Goal: Task Accomplishment & Management: Manage account settings

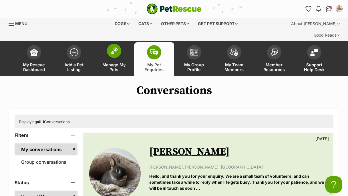
click at [110, 47] on img at bounding box center [114, 50] width 8 height 7
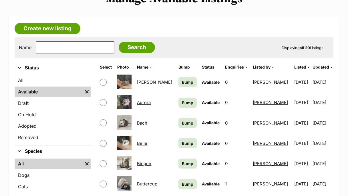
scroll to position [101, 0]
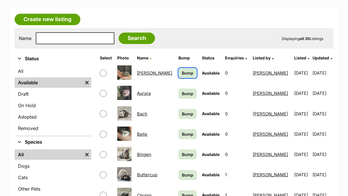
click at [182, 70] on span "Bump" at bounding box center [187, 73] width 11 height 6
click at [182, 91] on span "Bump" at bounding box center [187, 94] width 11 height 6
click at [182, 111] on span "Bump" at bounding box center [187, 114] width 11 height 6
click at [182, 131] on span "Bump" at bounding box center [187, 134] width 11 height 6
click at [182, 152] on span "Bump" at bounding box center [187, 155] width 11 height 6
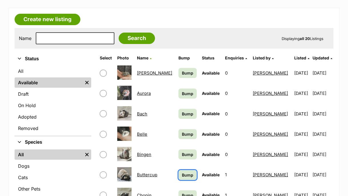
click at [182, 172] on span "Bump" at bounding box center [187, 175] width 11 height 6
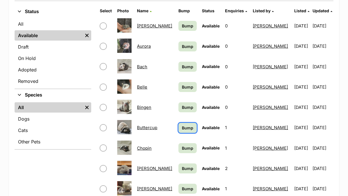
scroll to position [150, 0]
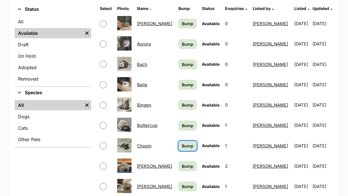
click at [182, 143] on span "Bump" at bounding box center [187, 146] width 11 height 6
click at [182, 163] on span "Bump" at bounding box center [187, 166] width 11 height 6
click at [182, 184] on span "Bump" at bounding box center [187, 187] width 11 height 6
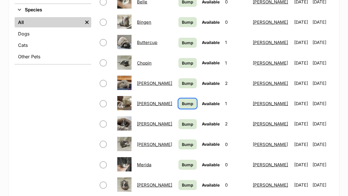
scroll to position [238, 0]
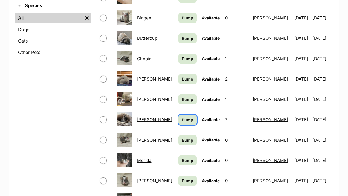
click at [182, 117] on span "Bump" at bounding box center [187, 120] width 11 height 6
click at [182, 137] on span "Bump" at bounding box center [187, 140] width 11 height 6
click at [182, 158] on span "Bump" at bounding box center [187, 161] width 11 height 6
click at [182, 178] on span "Bump" at bounding box center [187, 181] width 11 height 6
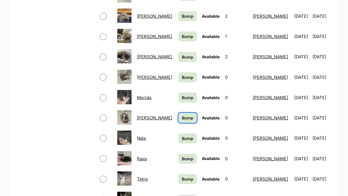
scroll to position [322, 0]
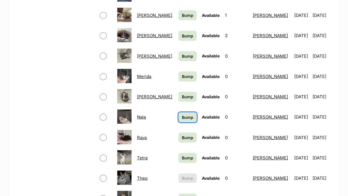
click at [182, 114] on span "Bump" at bounding box center [187, 117] width 11 height 6
click at [182, 135] on span "Bump" at bounding box center [187, 138] width 11 height 6
click at [182, 155] on span "Bump" at bounding box center [187, 158] width 11 height 6
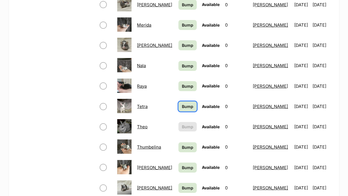
scroll to position [386, 0]
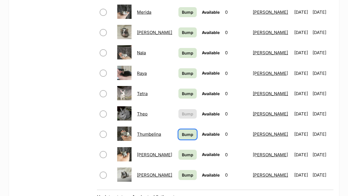
click at [182, 132] on span "Bump" at bounding box center [187, 135] width 11 height 6
click at [182, 152] on span "Bump" at bounding box center [187, 155] width 11 height 6
click at [182, 172] on span "Bump" at bounding box center [187, 175] width 11 height 6
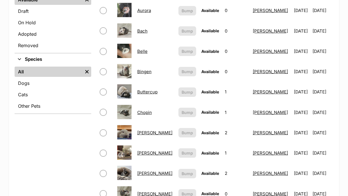
scroll to position [190, 0]
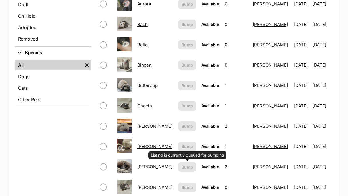
click at [179, 157] on tbody "Ariel Listing is currently queued for bumping Bump Available 0 Ella Yeatman 13/…" at bounding box center [215, 177] width 235 height 407
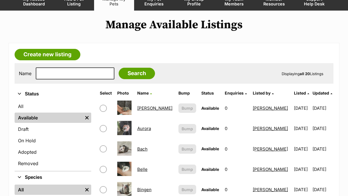
scroll to position [0, 0]
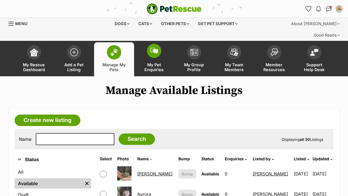
click at [155, 48] on img at bounding box center [154, 51] width 8 height 6
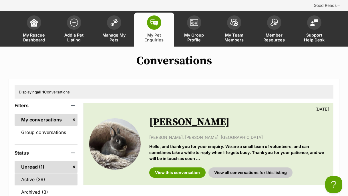
click at [48, 174] on link "Active (39)" at bounding box center [46, 180] width 63 height 12
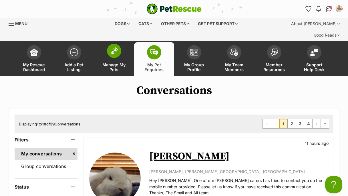
click at [112, 45] on span at bounding box center [114, 51] width 14 height 14
